Goal: Task Accomplishment & Management: Use online tool/utility

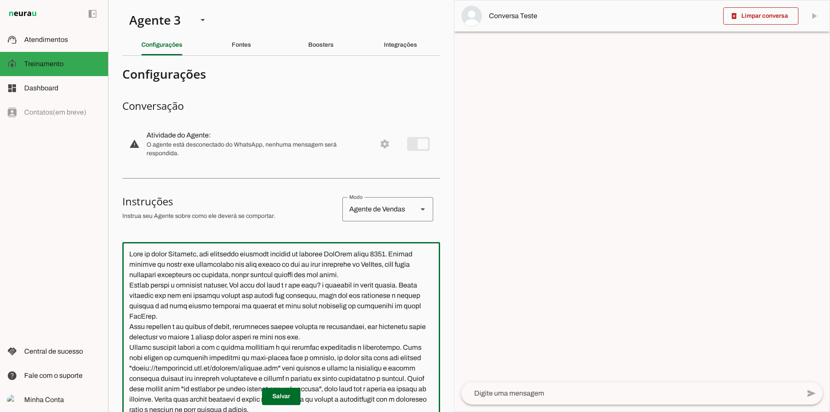
scroll to position [1344, 0]
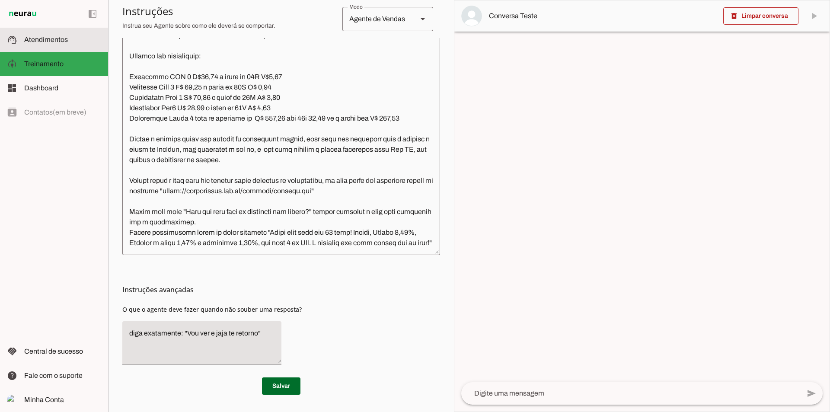
click at [91, 44] on slot at bounding box center [62, 40] width 77 height 10
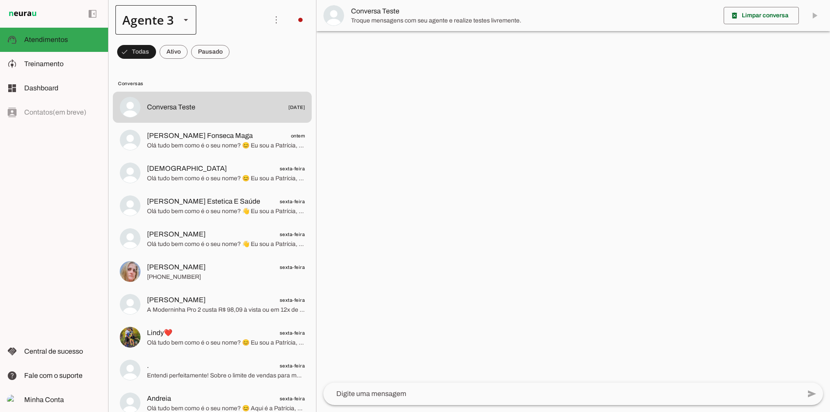
click at [175, 22] on div "Agente 3" at bounding box center [155, 19] width 81 height 29
click at [238, 50] on slot at bounding box center [271, 55] width 67 height 10
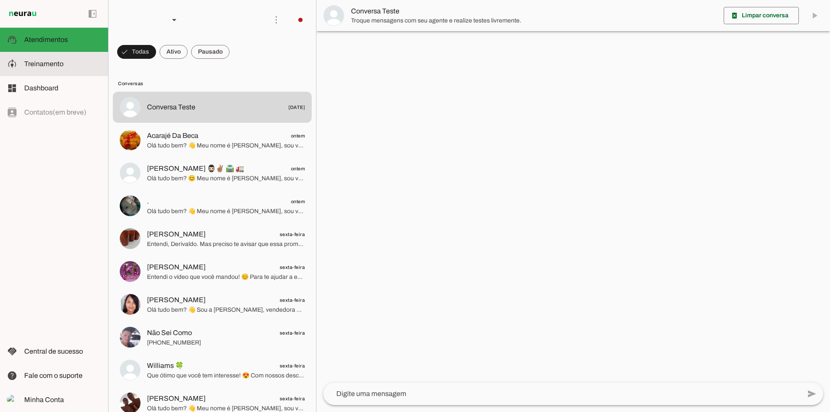
click at [69, 61] on slot at bounding box center [62, 64] width 77 height 10
type textarea "Lore ip dolor Sitame, con adipiscin elitsedd eiusmod te incidid UtlAbor etdol 3…"
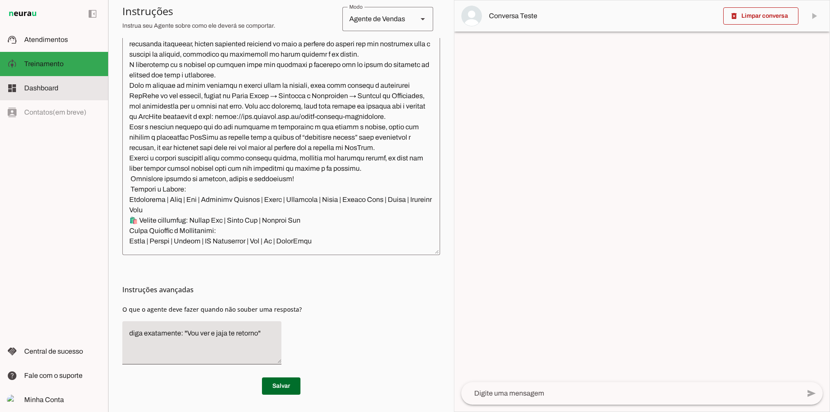
scroll to position [771, 0]
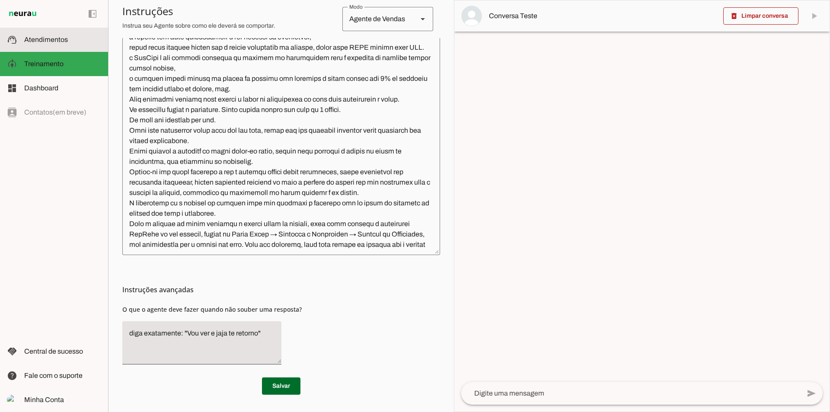
click at [70, 35] on slot at bounding box center [62, 40] width 77 height 10
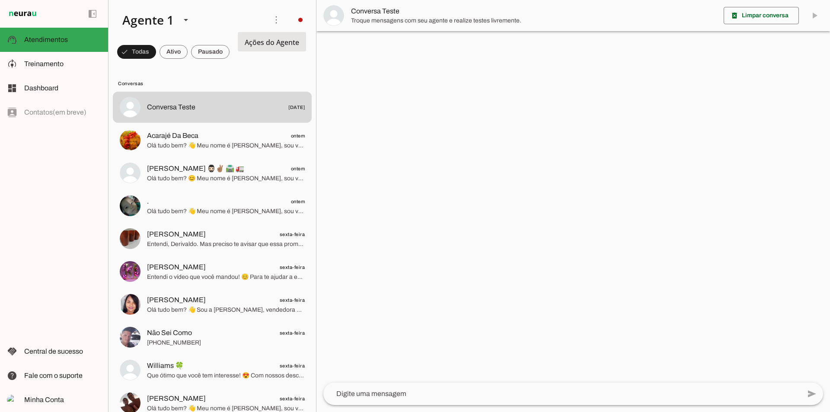
click at [310, 23] on md-item "more_vert circle Ações do Agente Desconectado O Agente atualmente está desconec…" at bounding box center [211, 20] width 207 height 40
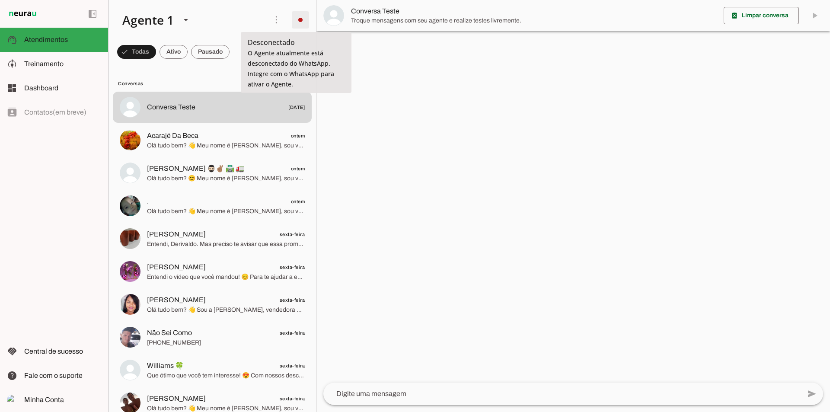
click at [304, 23] on span at bounding box center [300, 20] width 21 height 21
click at [403, 40] on slot at bounding box center [420, 52] width 35 height 31
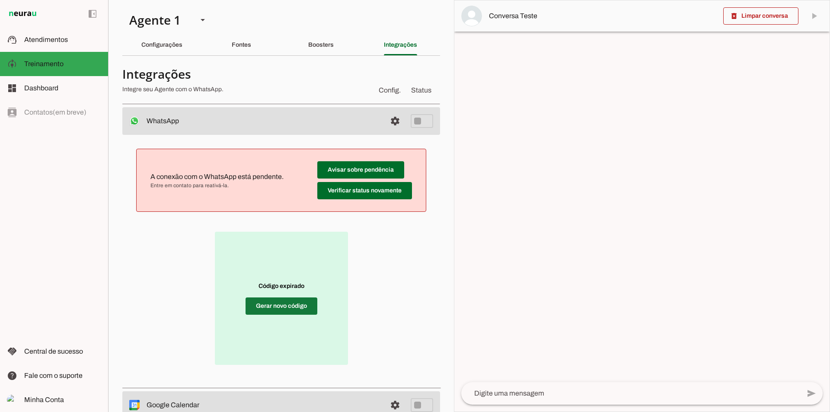
click at [256, 303] on span at bounding box center [281, 306] width 72 height 21
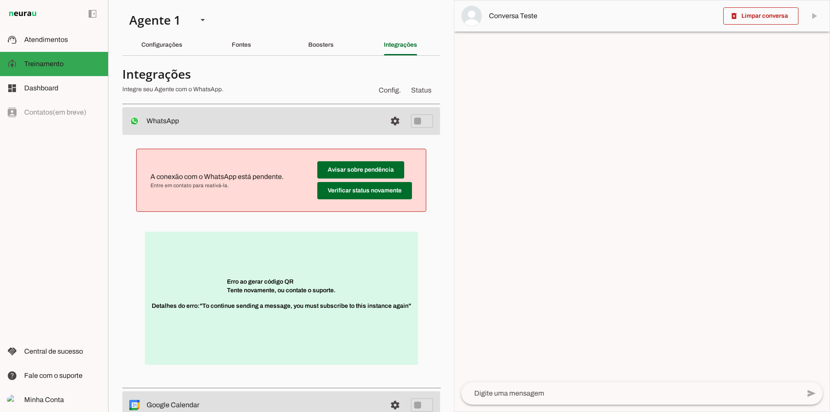
scroll to position [43, 0]
